Goal: Task Accomplishment & Management: Complete application form

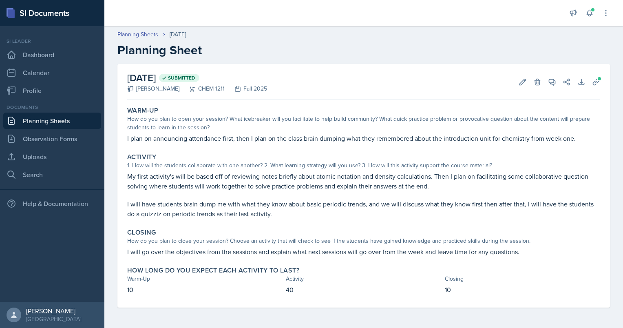
click at [84, 118] on link "Planning Sheets" at bounding box center [52, 120] width 98 height 16
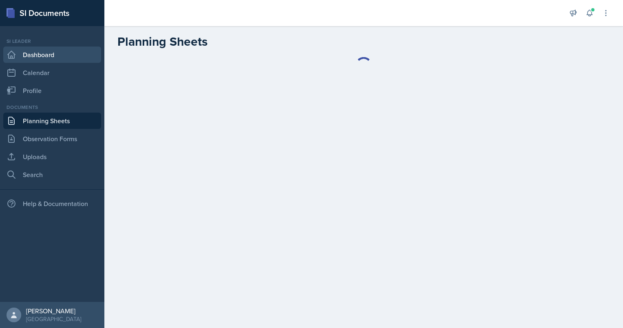
click at [51, 51] on link "Dashboard" at bounding box center [52, 54] width 98 height 16
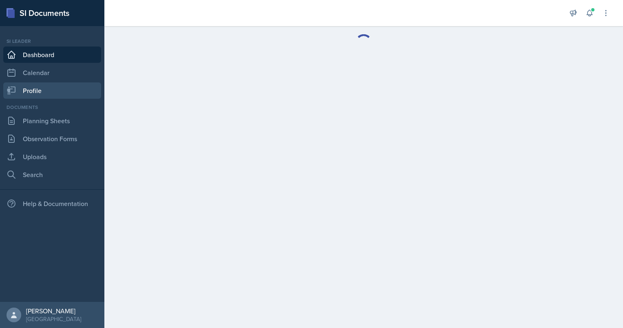
click at [28, 86] on link "Profile" at bounding box center [52, 90] width 98 height 16
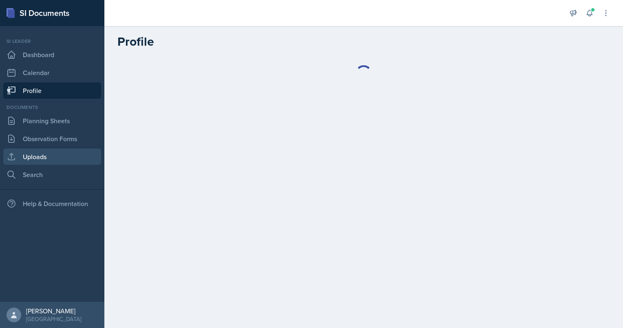
click at [31, 156] on link "Uploads" at bounding box center [52, 156] width 98 height 16
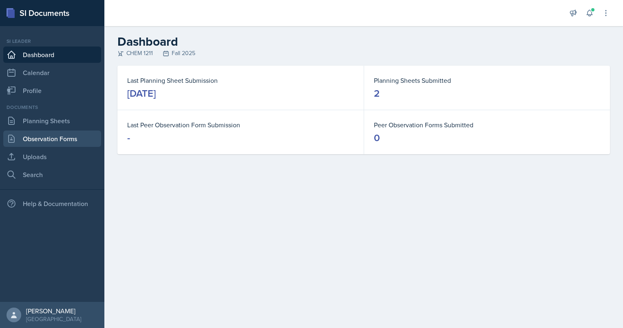
click at [58, 141] on link "Observation Forms" at bounding box center [52, 138] width 98 height 16
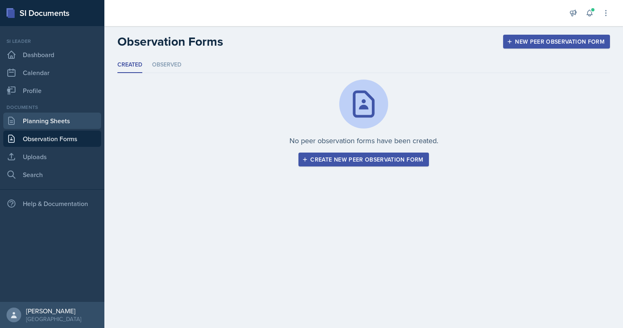
click at [35, 121] on link "Planning Sheets" at bounding box center [52, 120] width 98 height 16
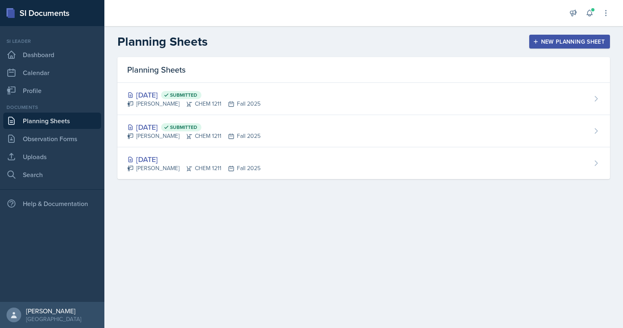
click at [544, 41] on div "New Planning Sheet" at bounding box center [569, 41] width 70 height 7
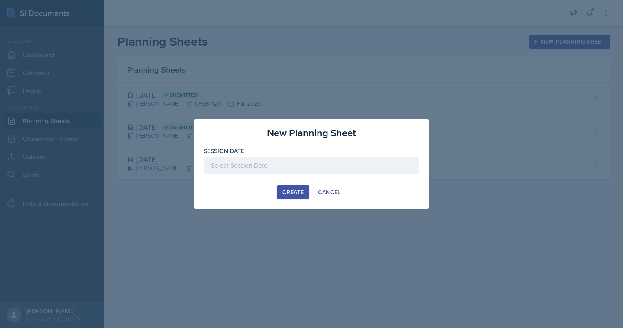
click at [254, 165] on div at bounding box center [311, 164] width 215 height 17
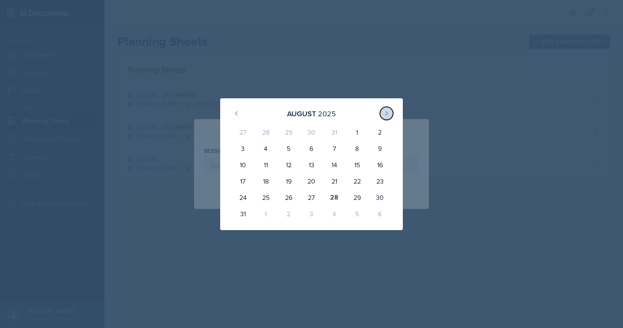
click at [386, 113] on icon at bounding box center [386, 113] width 7 height 7
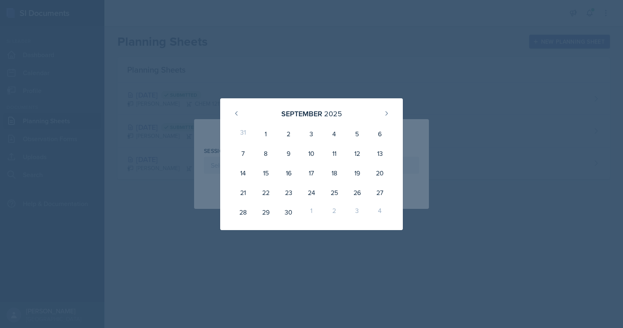
click at [287, 99] on div "[DATE] 31 1 2 3 4 5 6 7 8 9 10 11 12 13 14 15 16 17 18 19 20 21 22 23 24 25 26 …" at bounding box center [311, 164] width 183 height 132
click at [335, 75] on div at bounding box center [311, 164] width 623 height 328
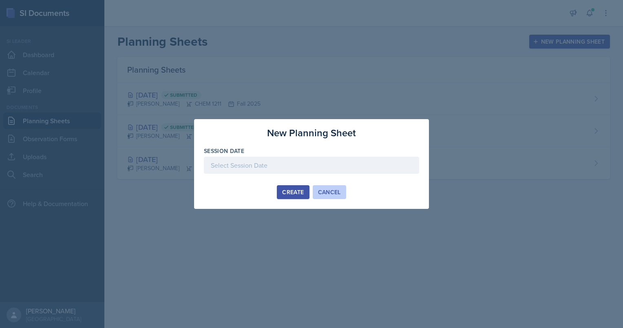
click at [326, 191] on div "Cancel" at bounding box center [329, 192] width 23 height 7
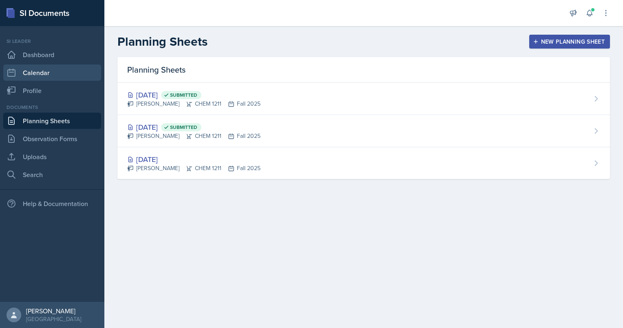
click at [46, 76] on link "Calendar" at bounding box center [52, 72] width 98 height 16
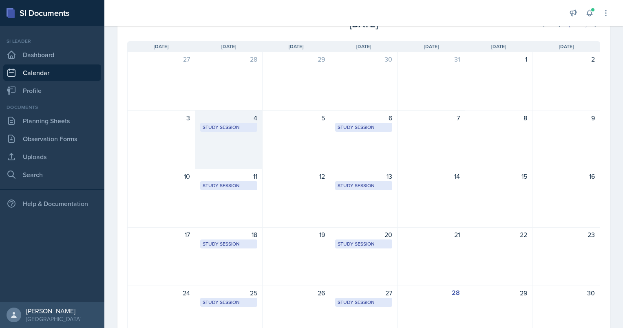
scroll to position [55, 0]
click at [235, 140] on div "4 Study Session [PERSON_NAME][GEOGRAPHIC_DATA] 132 12:30 PM - 1:30 PM" at bounding box center [229, 139] width 68 height 59
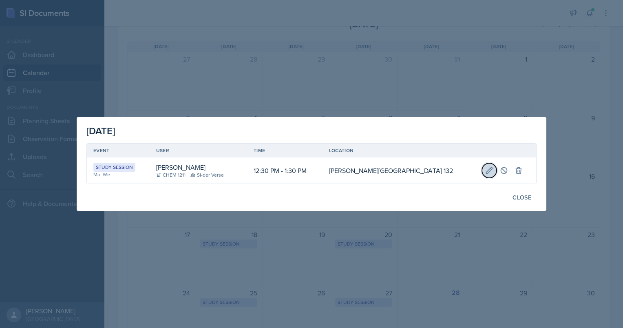
click at [485, 168] on icon at bounding box center [489, 170] width 8 height 8
select select "12"
select select "30"
select select "PM"
select select "1"
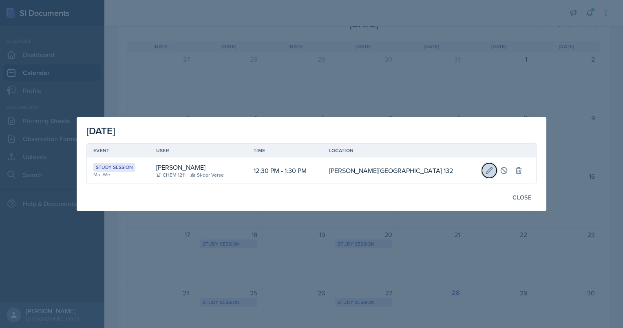
select select "30"
select select "PM"
type input "[PERSON_NAME][GEOGRAPHIC_DATA] 132"
select select "d66089cd-5ee7-4f89-a345-f1bdd1643066"
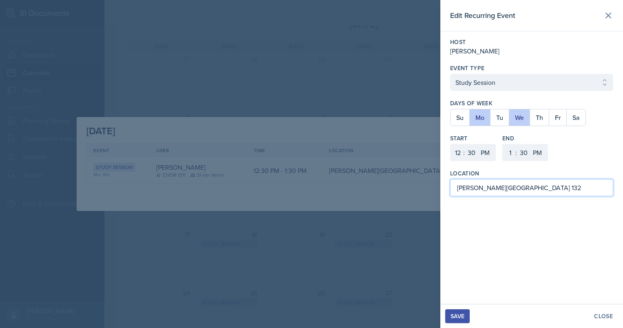
click at [481, 187] on input "[PERSON_NAME][GEOGRAPHIC_DATA] 132" at bounding box center [531, 187] width 163 height 17
click at [548, 181] on input "[PERSON_NAME][GEOGRAPHIC_DATA] 132" at bounding box center [531, 187] width 163 height 17
click at [515, 233] on div "Edit Recurring Event Host [PERSON_NAME] Event Type Select Event Type Study Sess…" at bounding box center [531, 152] width 183 height 304
click at [596, 313] on div "Close" at bounding box center [603, 316] width 19 height 7
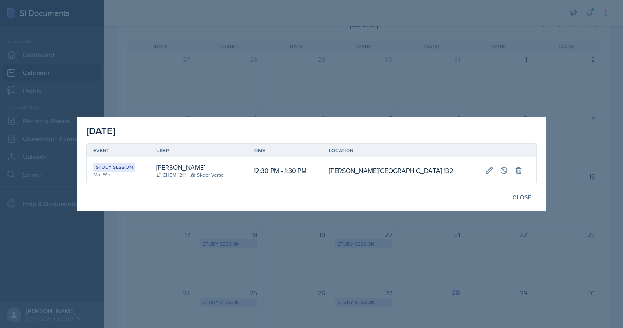
click at [317, 96] on div at bounding box center [311, 164] width 623 height 328
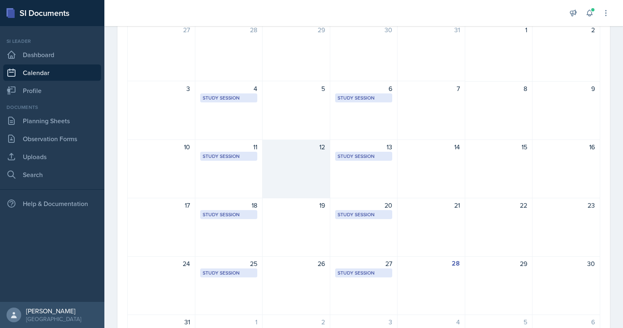
scroll to position [0, 0]
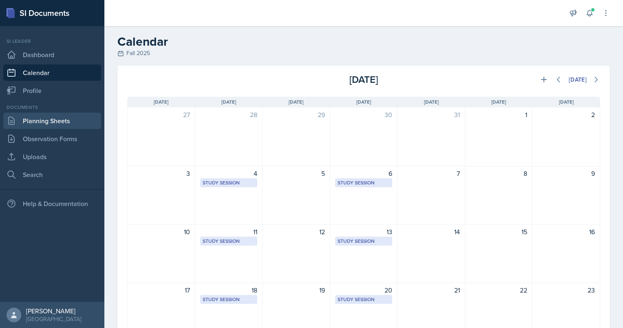
click at [55, 123] on link "Planning Sheets" at bounding box center [52, 120] width 98 height 16
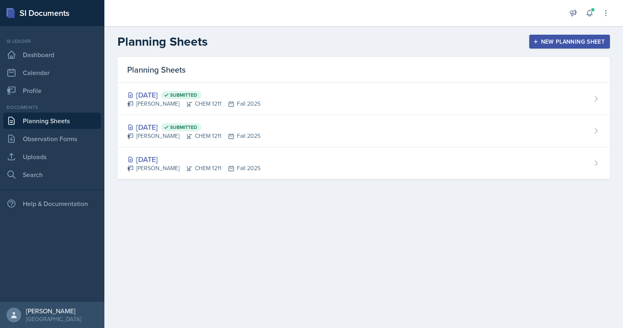
click at [539, 37] on button "New Planning Sheet" at bounding box center [569, 42] width 81 height 14
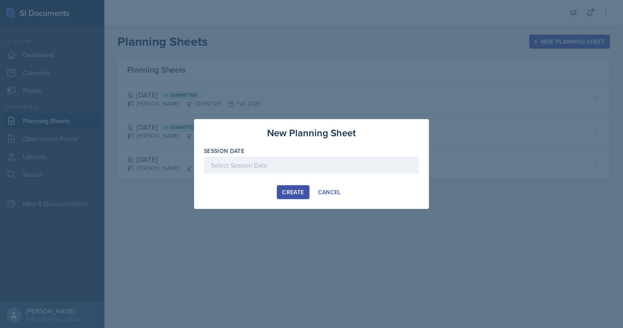
click at [292, 192] on div "Create" at bounding box center [293, 192] width 22 height 7
click at [274, 165] on div at bounding box center [311, 164] width 215 height 17
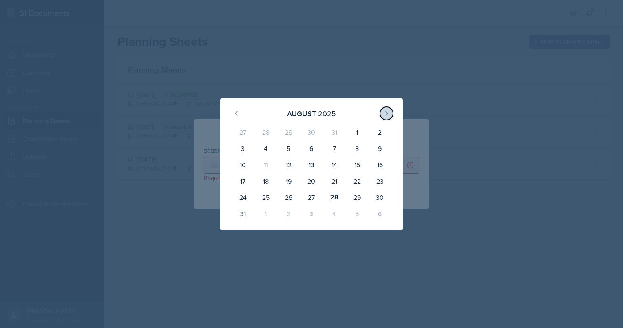
click at [386, 118] on button at bounding box center [386, 113] width 13 height 13
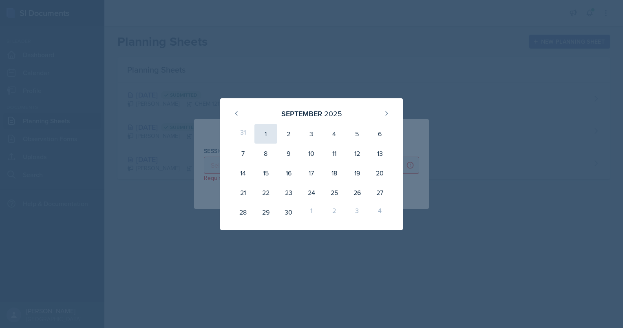
click at [270, 127] on div "1" at bounding box center [265, 134] width 23 height 20
type input "[DATE]"
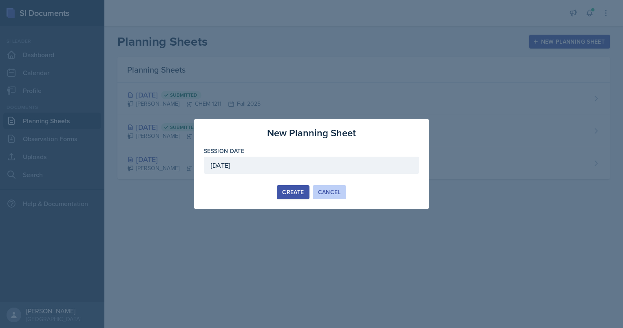
click at [327, 185] on button "Cancel" at bounding box center [329, 192] width 33 height 14
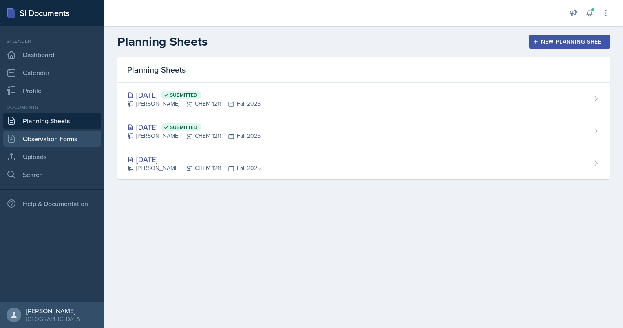
click at [37, 132] on link "Observation Forms" at bounding box center [52, 138] width 98 height 16
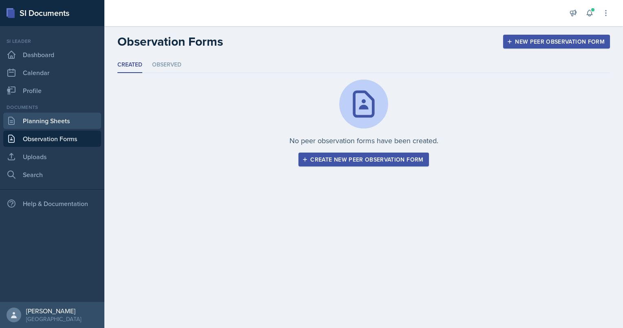
click at [61, 119] on link "Planning Sheets" at bounding box center [52, 120] width 98 height 16
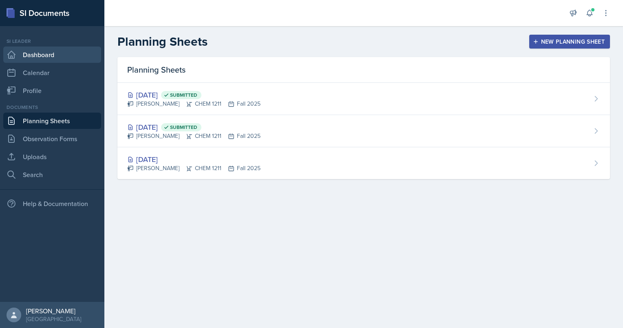
click at [24, 51] on link "Dashboard" at bounding box center [52, 54] width 98 height 16
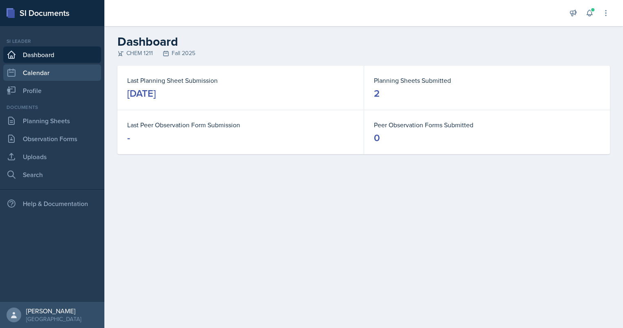
click at [31, 73] on link "Calendar" at bounding box center [52, 72] width 98 height 16
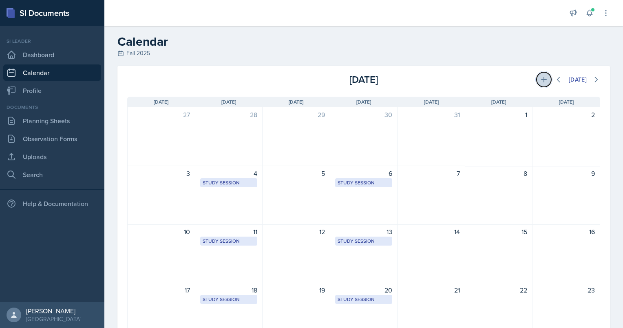
click at [539, 77] on icon at bounding box center [543, 79] width 8 height 8
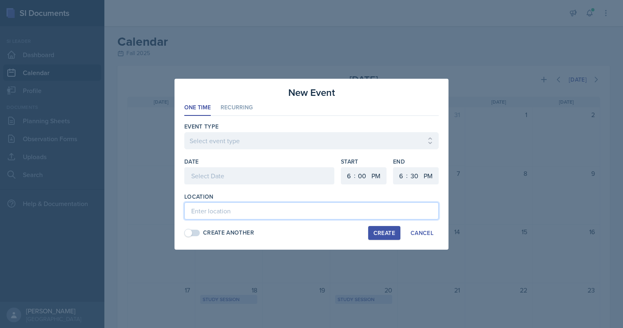
click at [223, 213] on input at bounding box center [311, 210] width 254 height 17
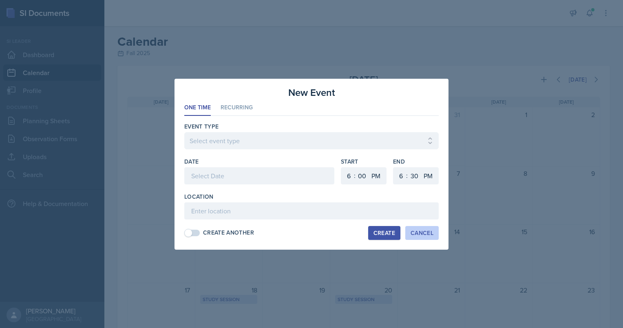
click at [430, 232] on div "Cancel" at bounding box center [421, 232] width 23 height 7
